Goal: Use online tool/utility: Utilize a website feature to perform a specific function

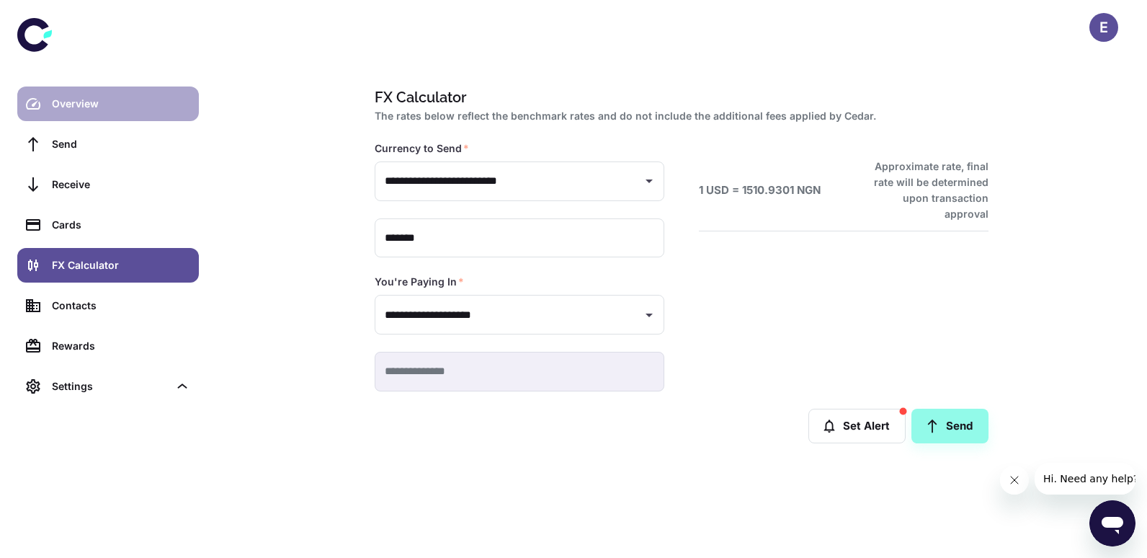
click at [97, 106] on div "Overview" at bounding box center [121, 104] width 138 height 16
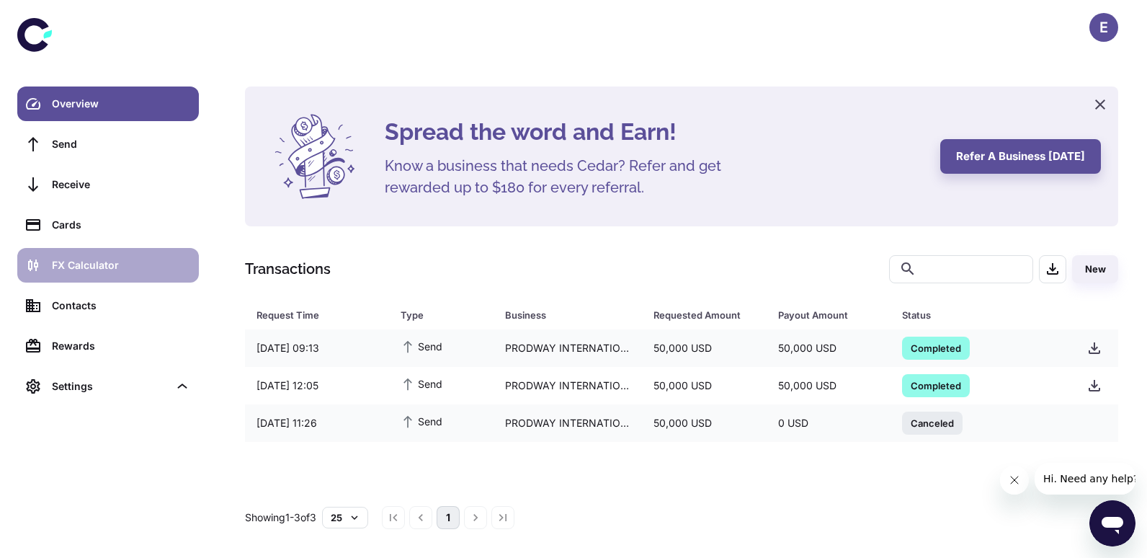
click at [96, 265] on div "FX Calculator" at bounding box center [121, 265] width 138 height 16
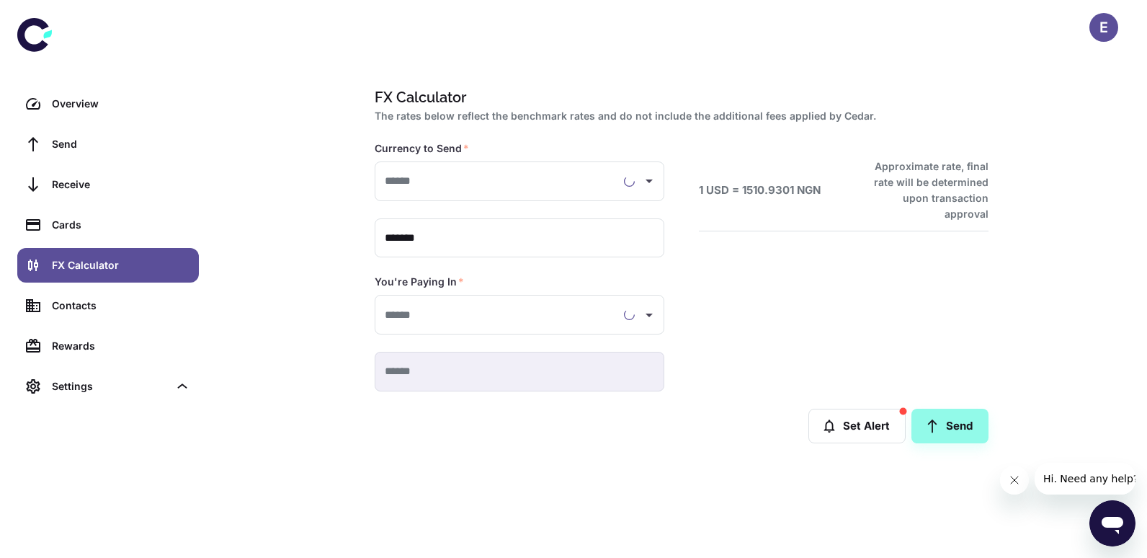
type input "**********"
